Goal: Check status: Check status

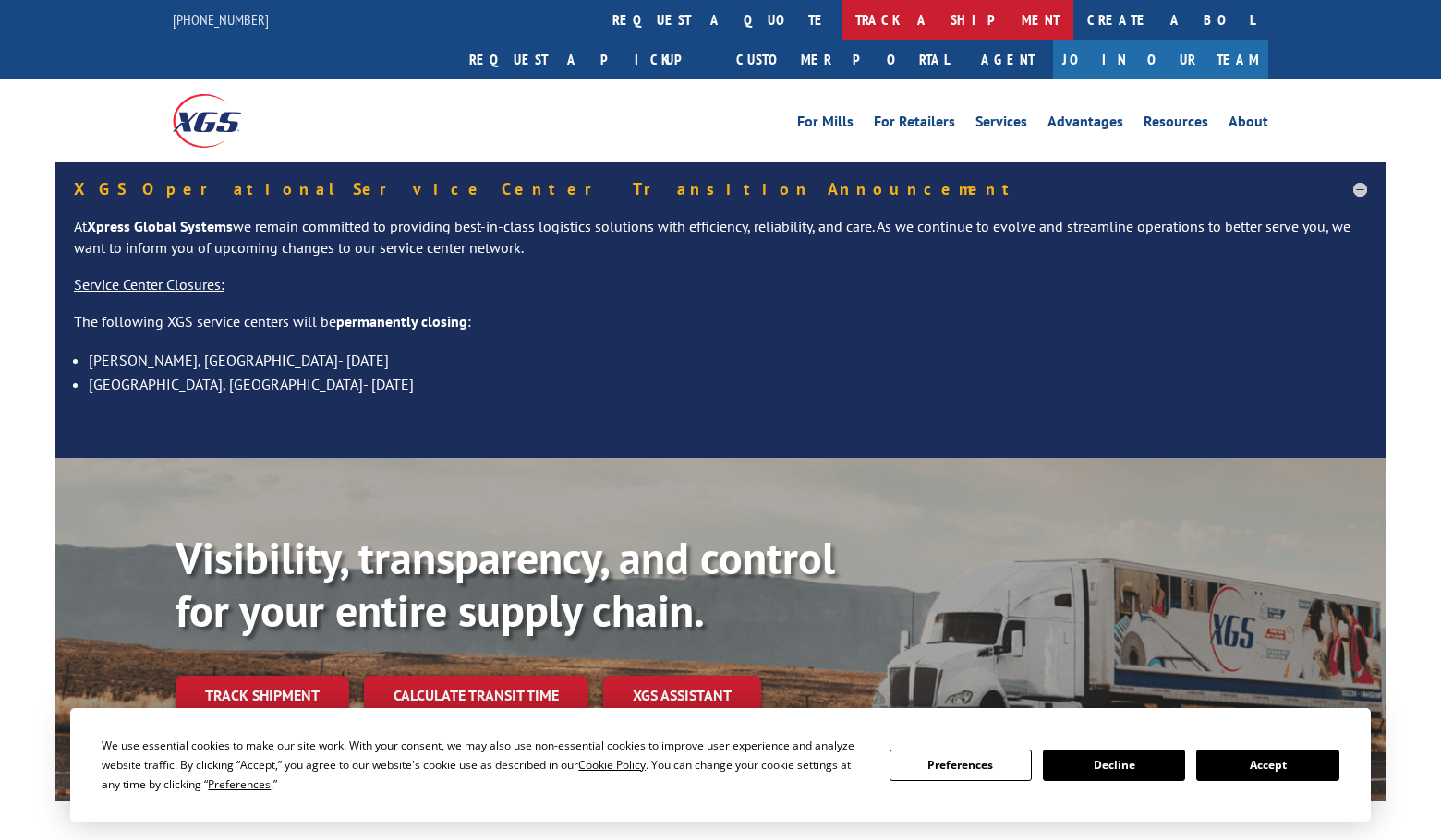
click at [841, 26] on link "track a shipment" at bounding box center [957, 19] width 232 height 39
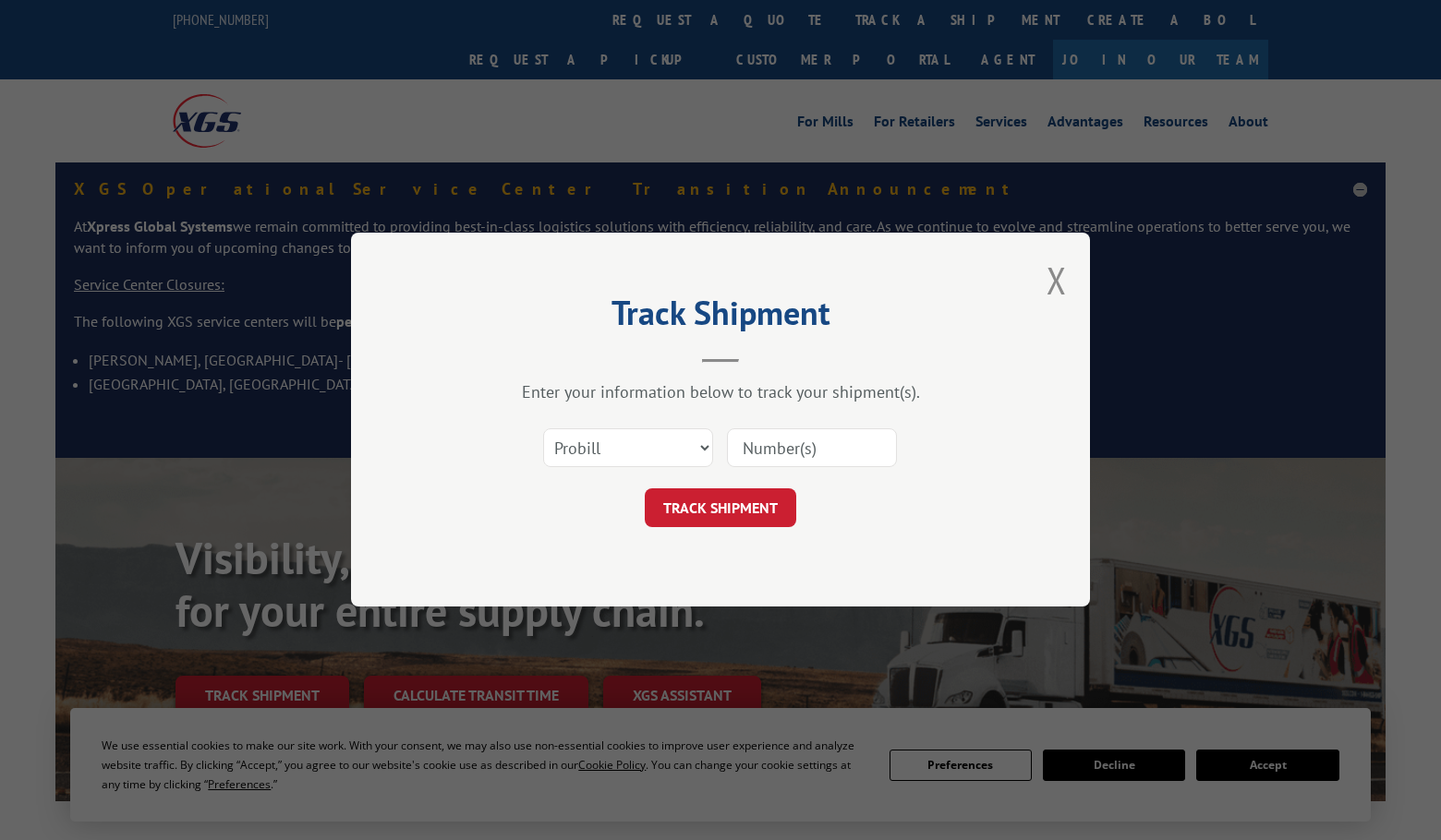
paste input "2831788"
type input "2831788"
click at [771, 514] on button "TRACK SHIPMENT" at bounding box center [720, 508] width 152 height 38
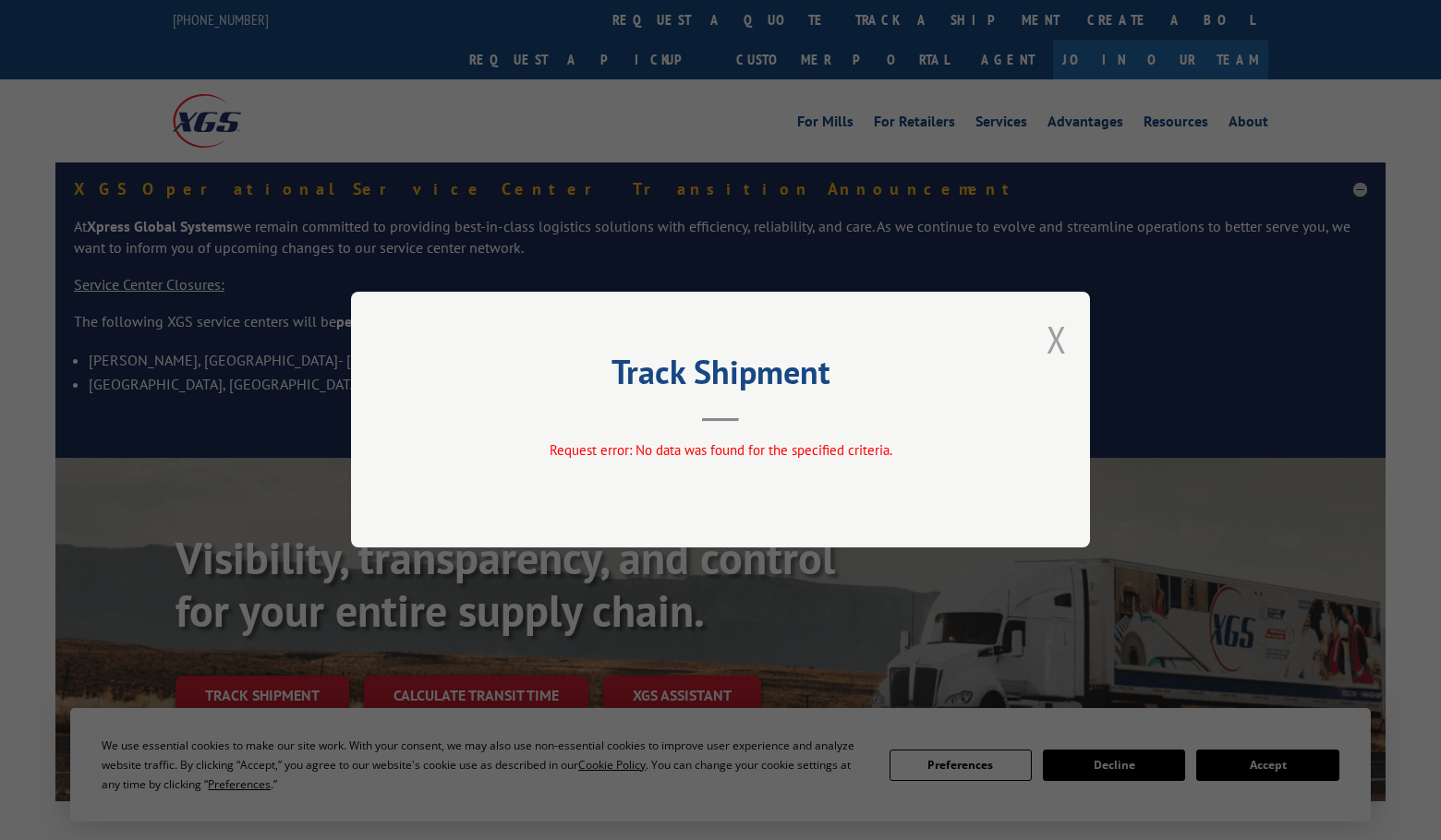
click at [1054, 347] on button "Close modal" at bounding box center [1056, 338] width 20 height 49
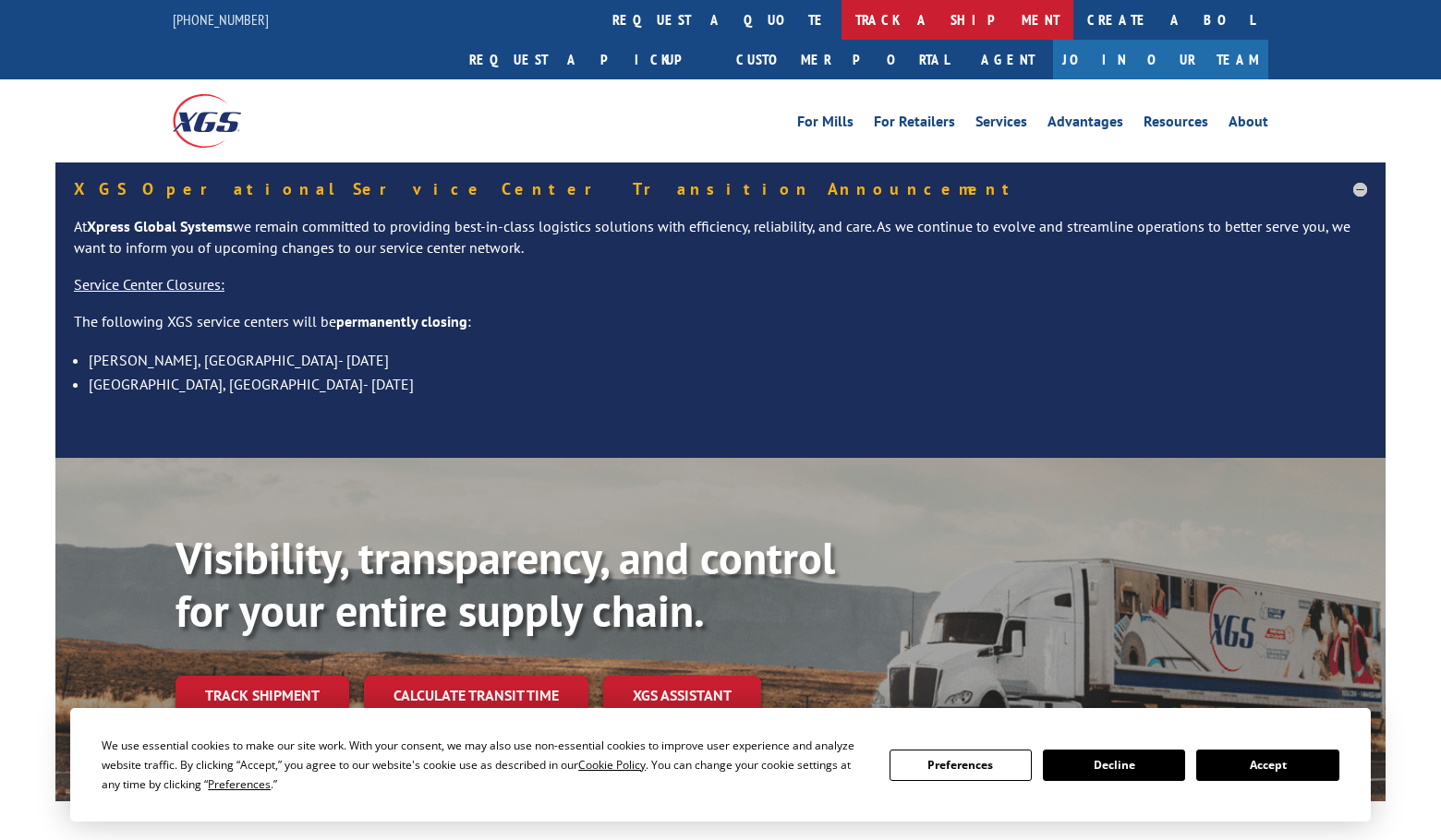
click at [841, 30] on link "track a shipment" at bounding box center [957, 19] width 232 height 39
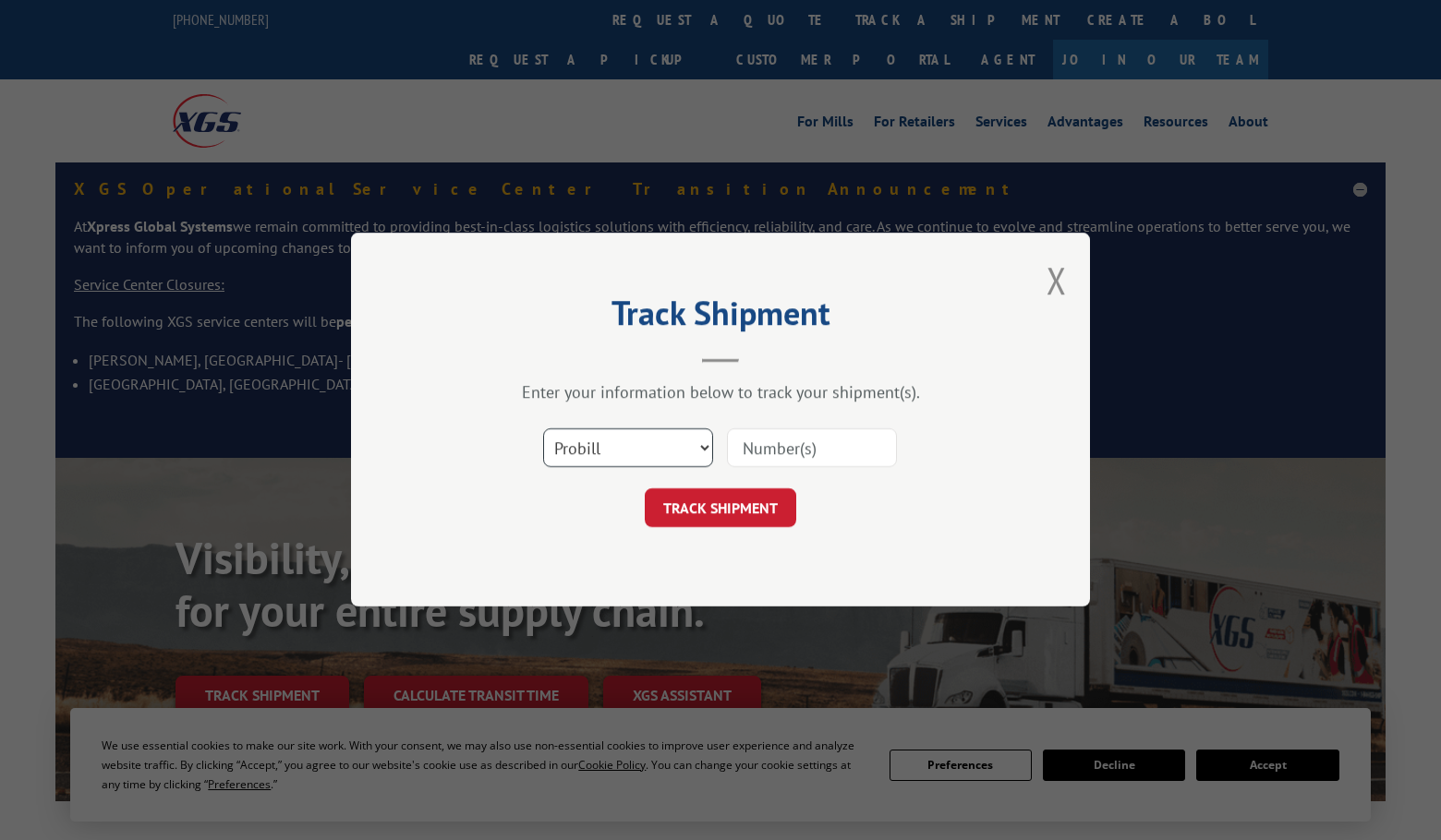
click at [614, 455] on select "Select category... Probill BOL PO" at bounding box center [627, 449] width 170 height 38
select select "bol"
click at [543, 430] on select "Select category... Probill BOL PO" at bounding box center [627, 449] width 170 height 38
paste input "2831788"
type input "2831788"
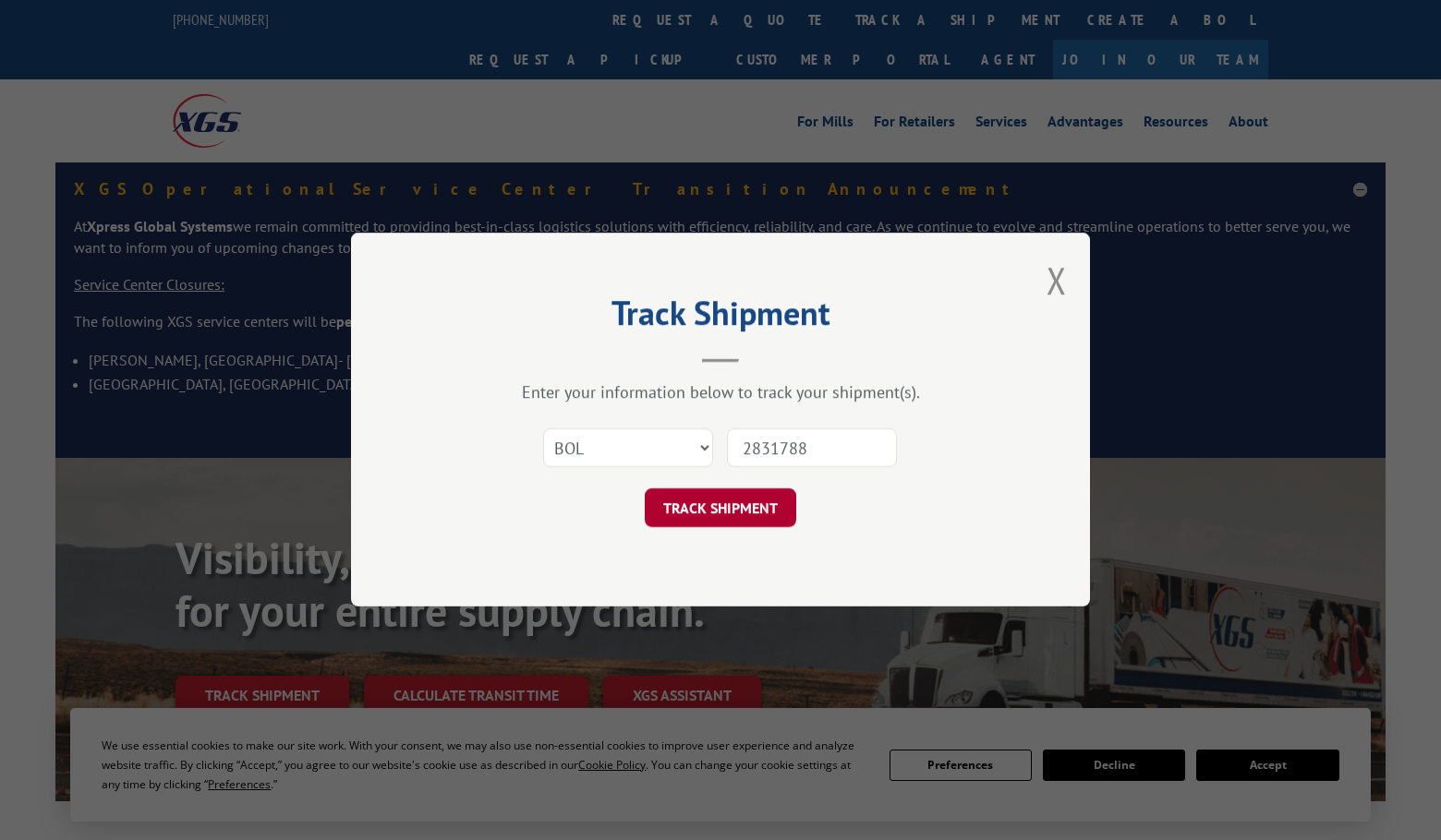
click at [752, 519] on button "TRACK SHIPMENT" at bounding box center [720, 508] width 152 height 38
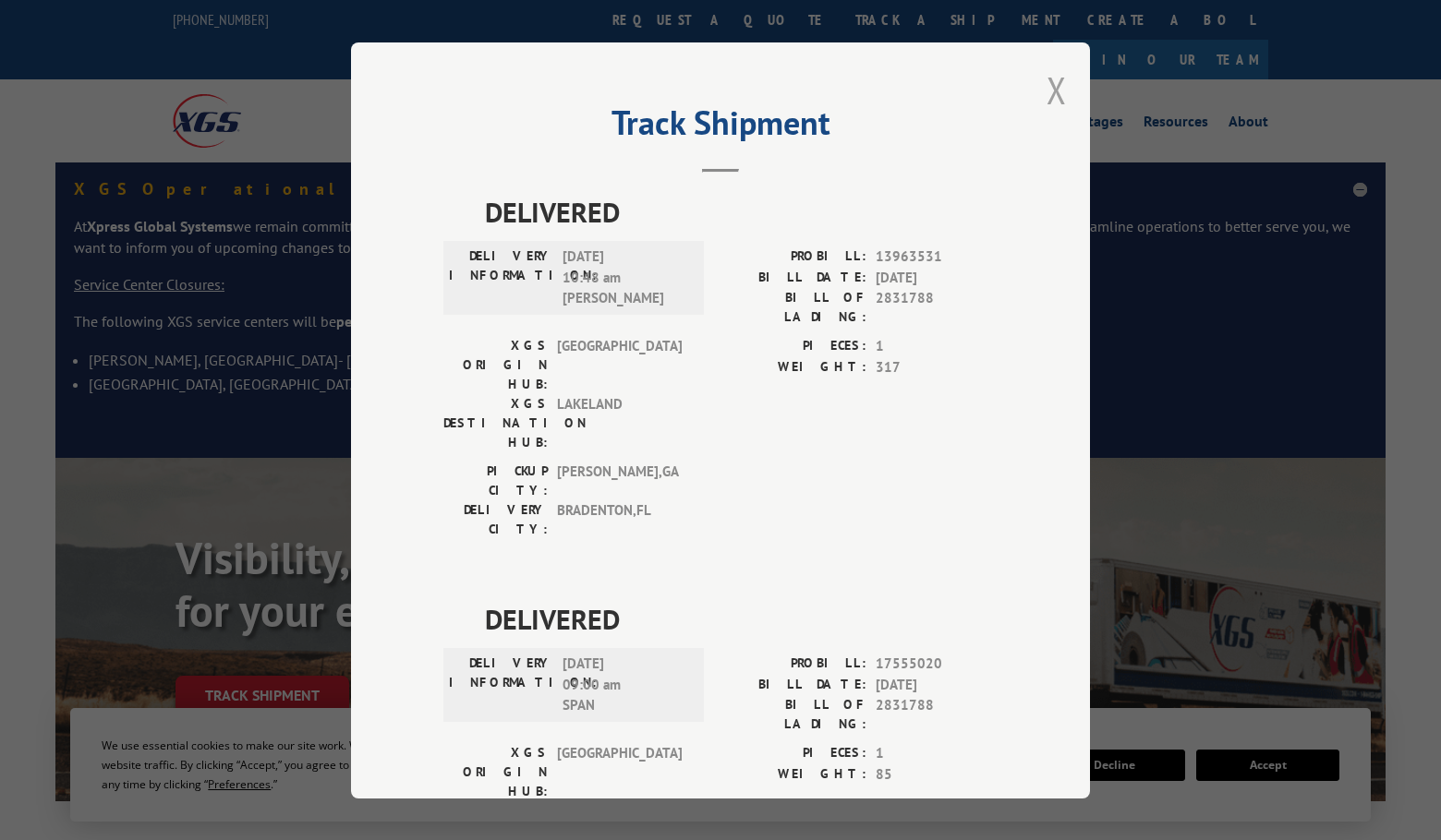
click at [1047, 91] on button "Close modal" at bounding box center [1056, 89] width 20 height 49
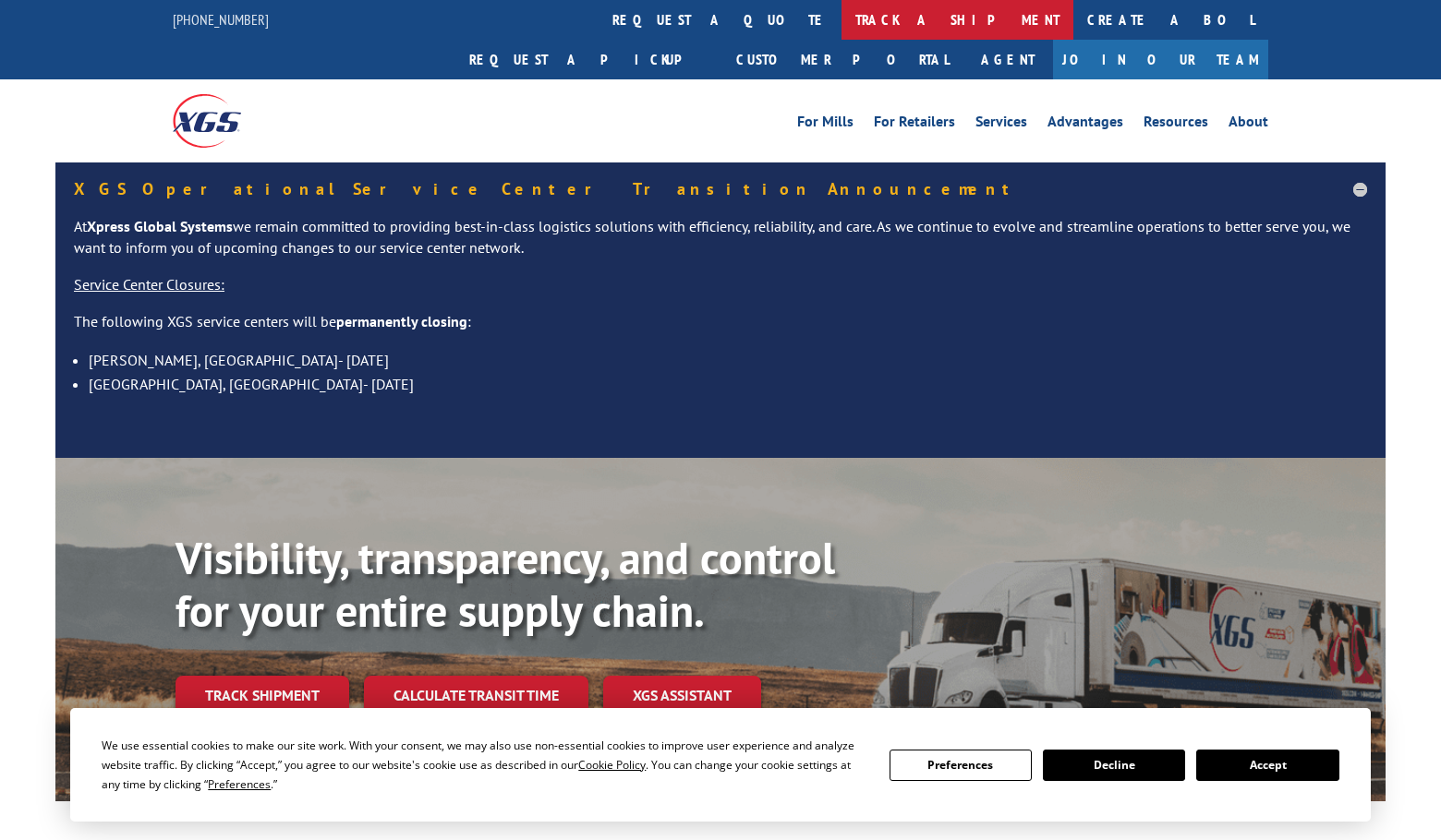
click at [841, 18] on link "track a shipment" at bounding box center [957, 19] width 232 height 39
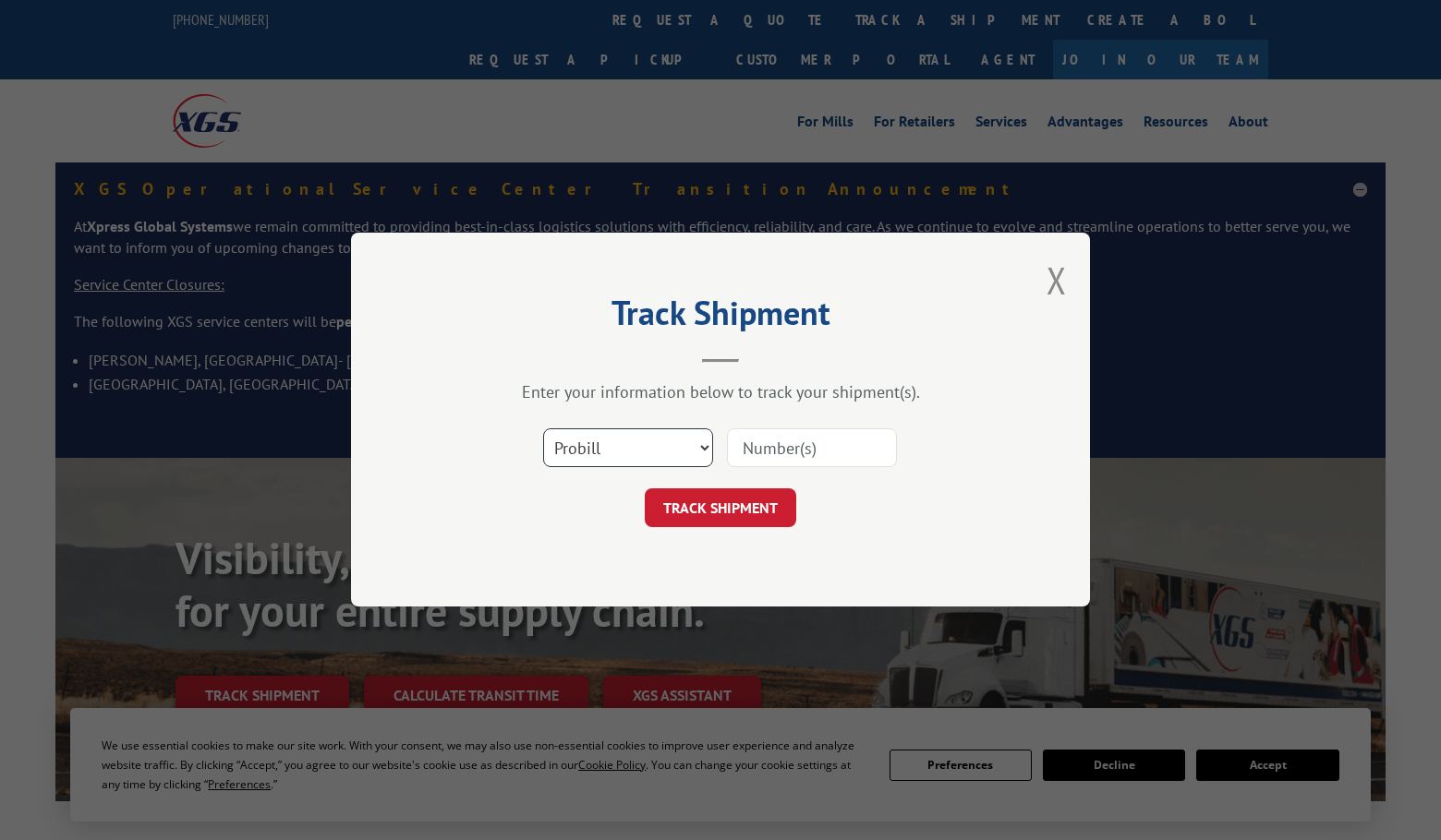
click at [606, 450] on select "Select category... Probill BOL PO" at bounding box center [627, 449] width 170 height 38
select select "po"
click at [543, 430] on select "Select category... Probill BOL PO" at bounding box center [627, 449] width 170 height 38
click at [792, 439] on input at bounding box center [812, 449] width 170 height 38
paste input "294360721"
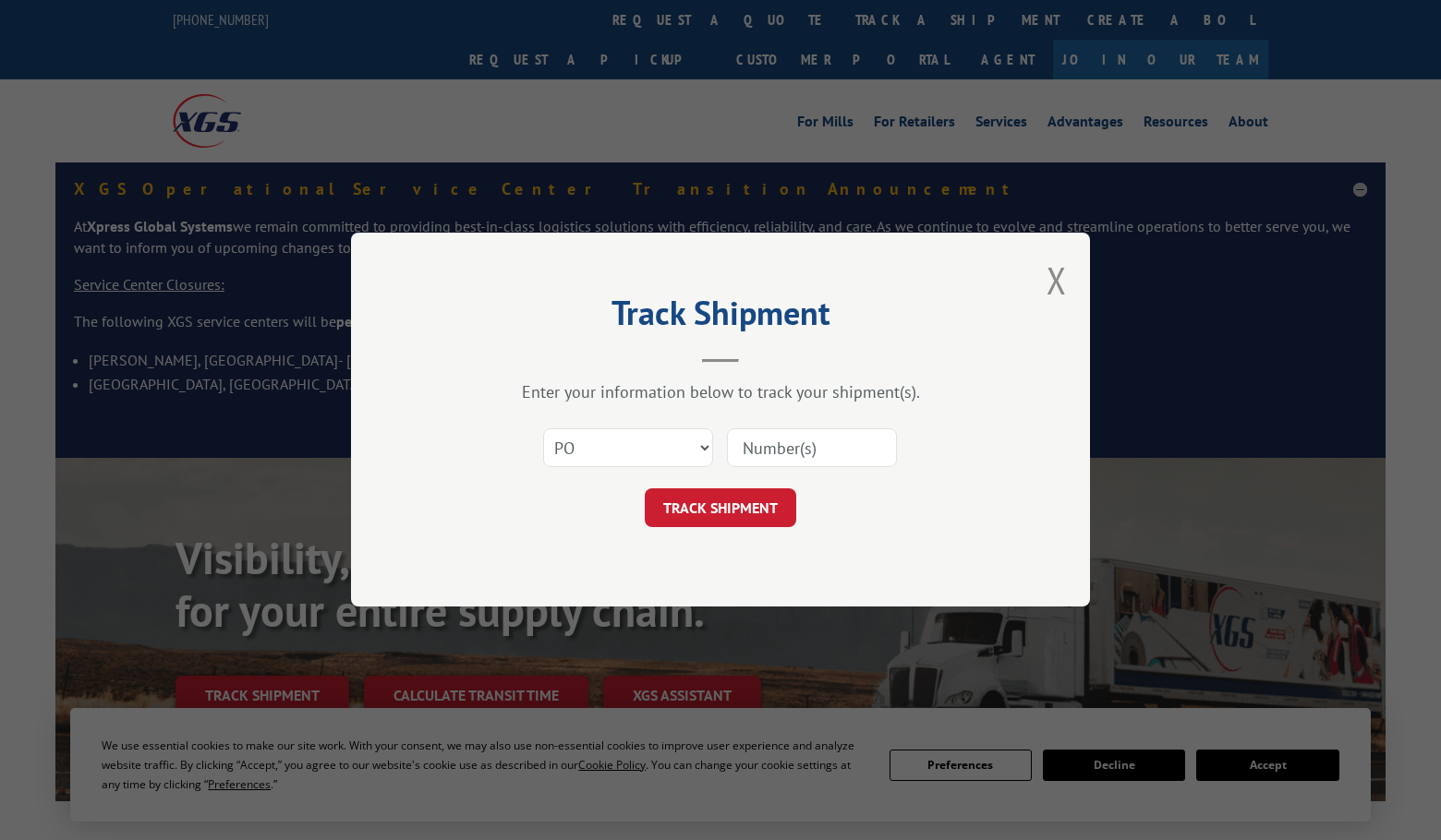
type input "294360721"
drag, startPoint x: 755, startPoint y: 510, endPoint x: 764, endPoint y: 560, distance: 50.8
click at [755, 510] on button "TRACK SHIPMENT" at bounding box center [720, 508] width 152 height 38
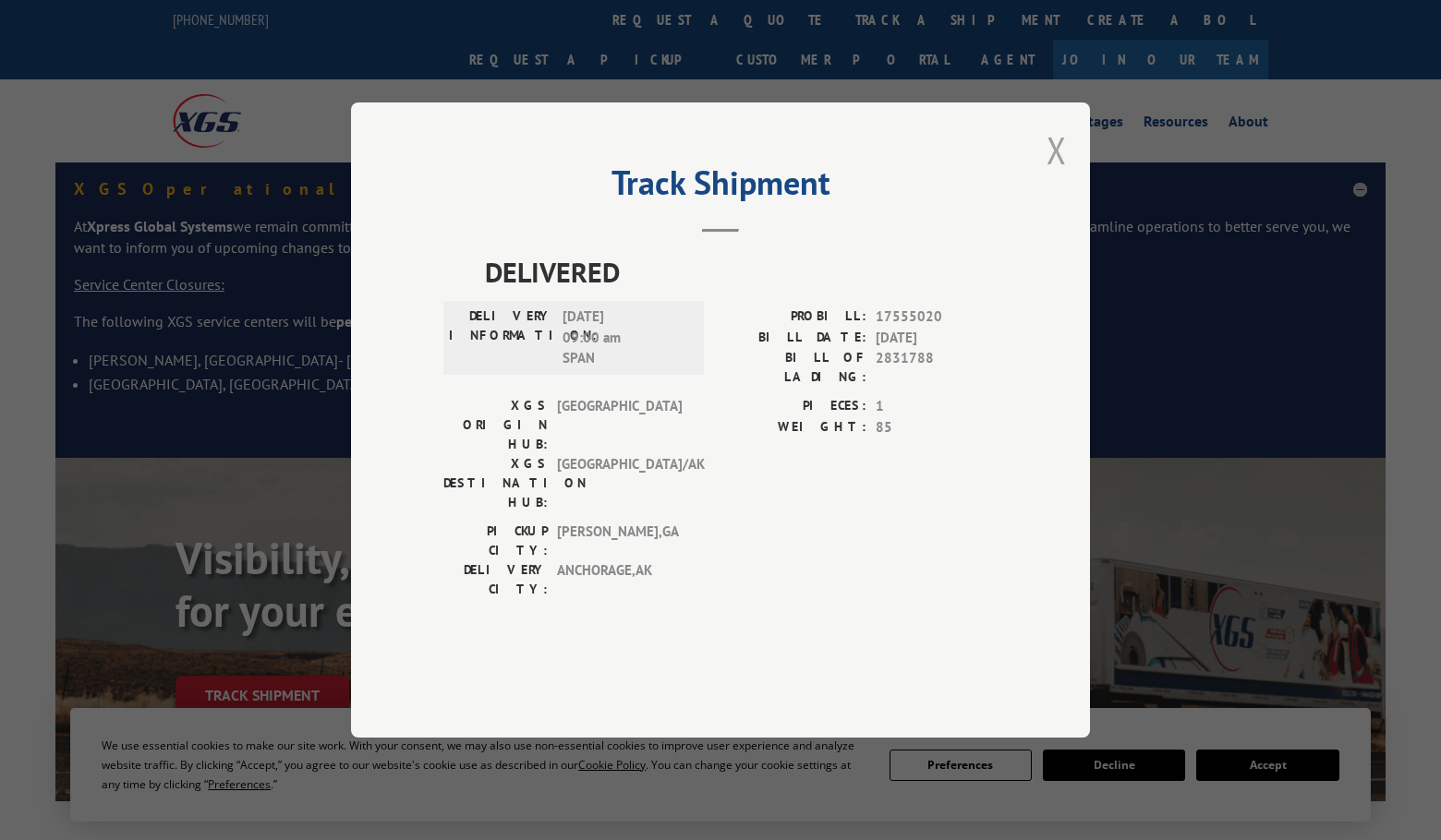
click at [1055, 175] on button "Close modal" at bounding box center [1056, 150] width 20 height 49
